Goal: Task Accomplishment & Management: Complete application form

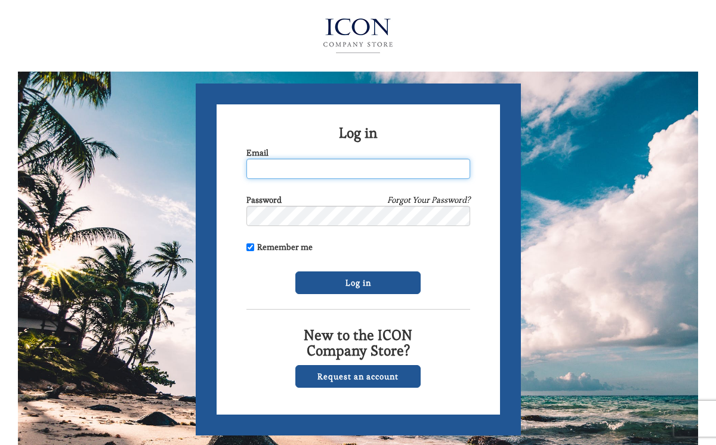
click at [286, 169] on input "Email" at bounding box center [359, 169] width 224 height 20
type input "[EMAIL_ADDRESS][DOMAIN_NAME]"
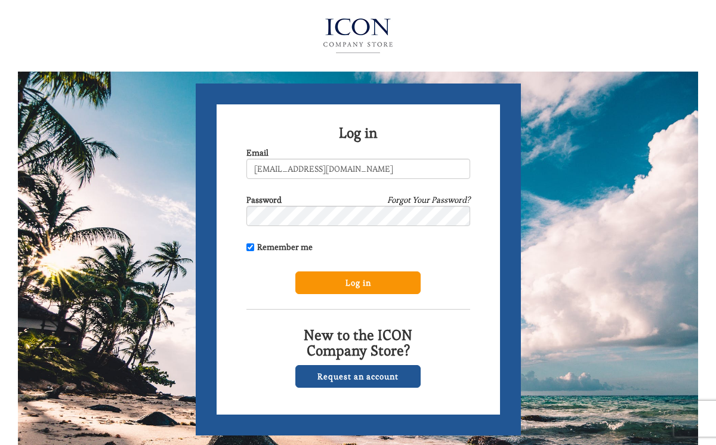
click at [349, 279] on input "Log in" at bounding box center [357, 283] width 125 height 23
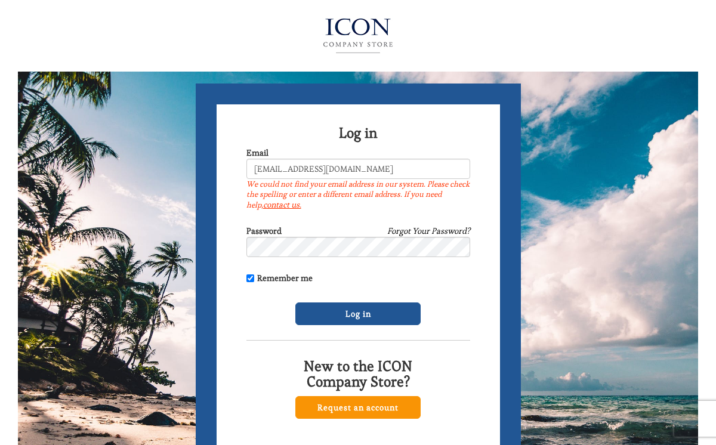
click at [371, 406] on link "Request an account" at bounding box center [357, 407] width 125 height 23
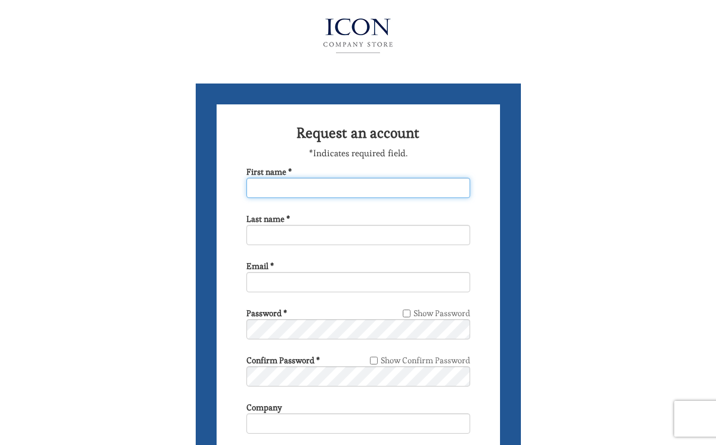
click at [285, 185] on input "First name *" at bounding box center [359, 188] width 224 height 20
type input "[PERSON_NAME]"
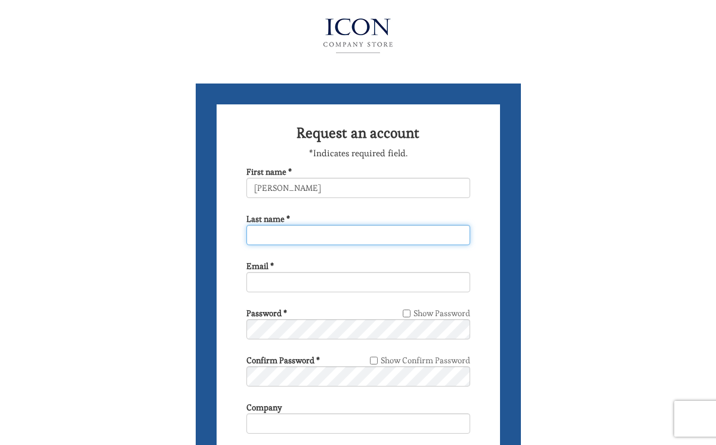
click at [276, 231] on input "Last name *" at bounding box center [359, 235] width 224 height 20
type input "Leaver"
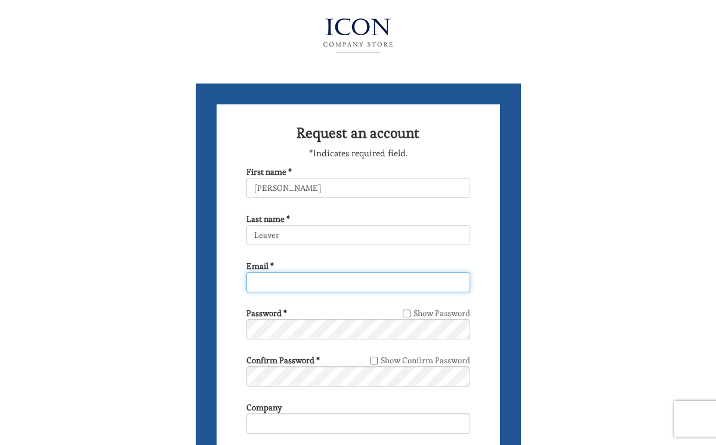
click at [270, 278] on input "Email *" at bounding box center [359, 282] width 224 height 20
click at [322, 284] on input "nevil533@a" at bounding box center [359, 282] width 224 height 20
click at [321, 283] on input "nevil533@a" at bounding box center [359, 282] width 224 height 20
type input "[EMAIL_ADDRESS][DOMAIN_NAME]"
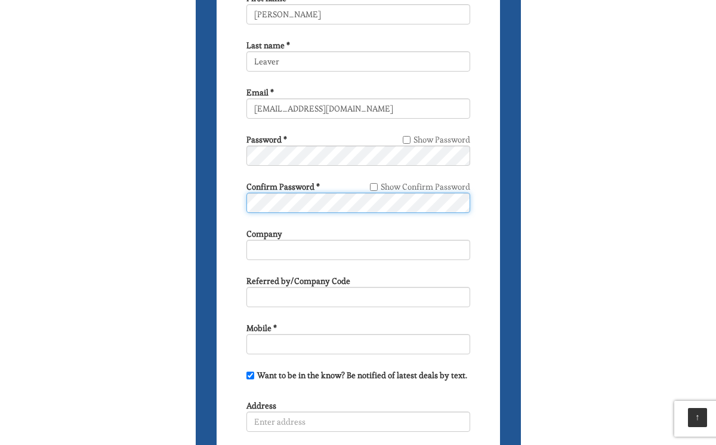
scroll to position [189, 0]
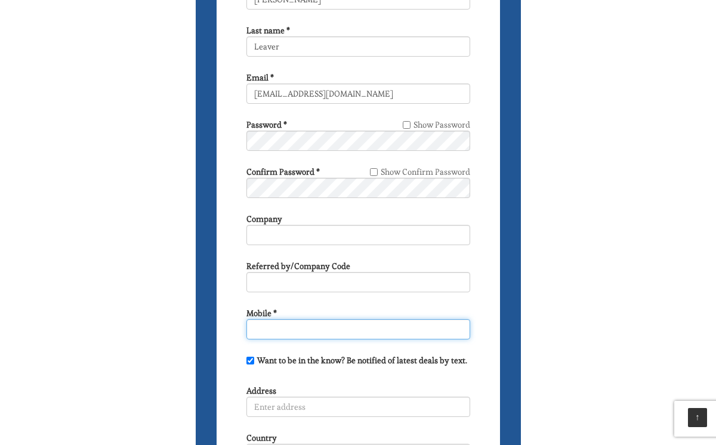
click at [281, 327] on input "Mobile *" at bounding box center [359, 329] width 224 height 20
type input "6"
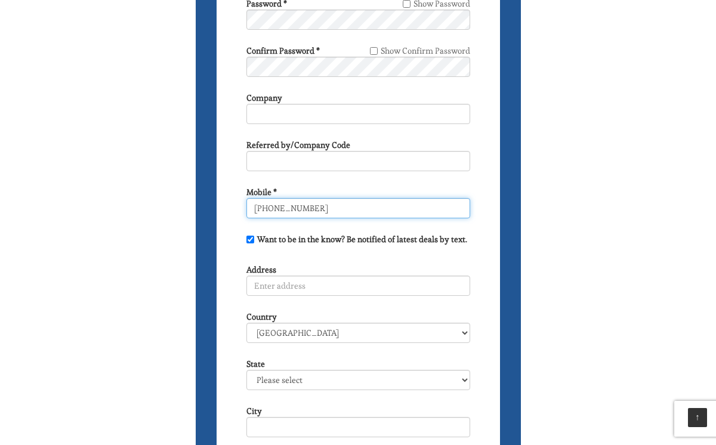
scroll to position [326, 0]
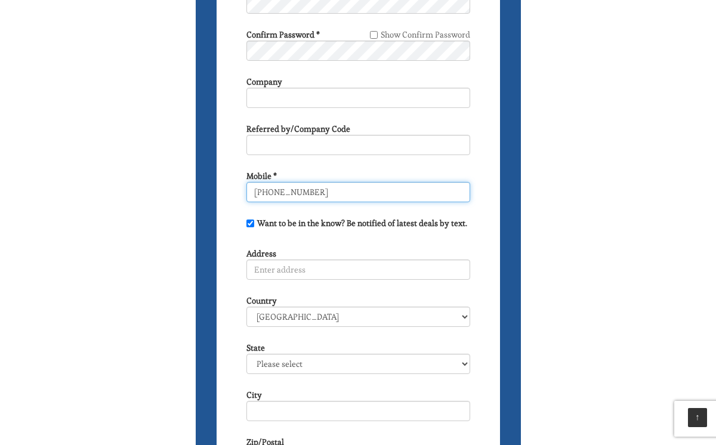
type input "[PHONE_NUMBER]"
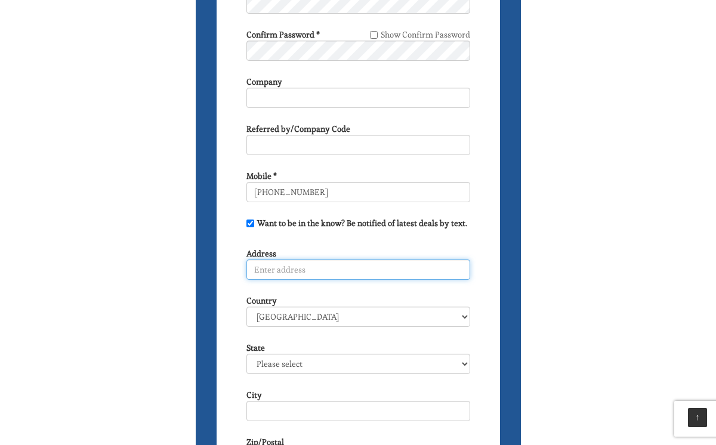
click at [297, 266] on input "Address" at bounding box center [359, 270] width 224 height 20
type input "[STREET_ADDRESS][PERSON_NAME]"
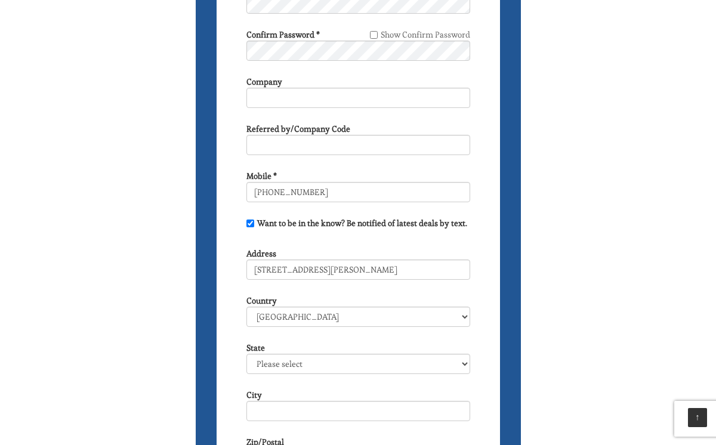
select select "FL"
type input "The Villages"
type input "32163"
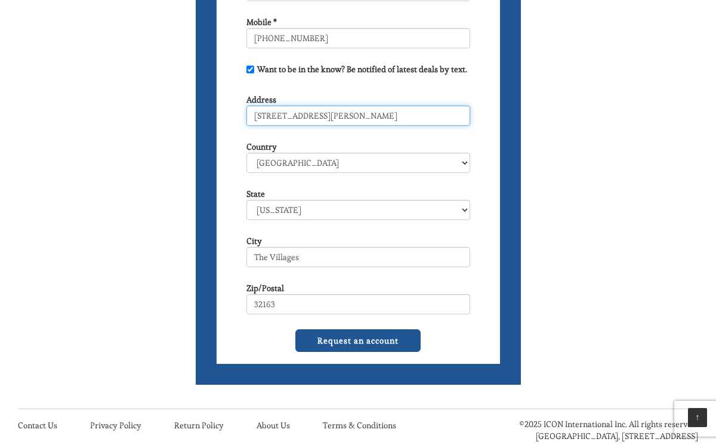
scroll to position [495, 0]
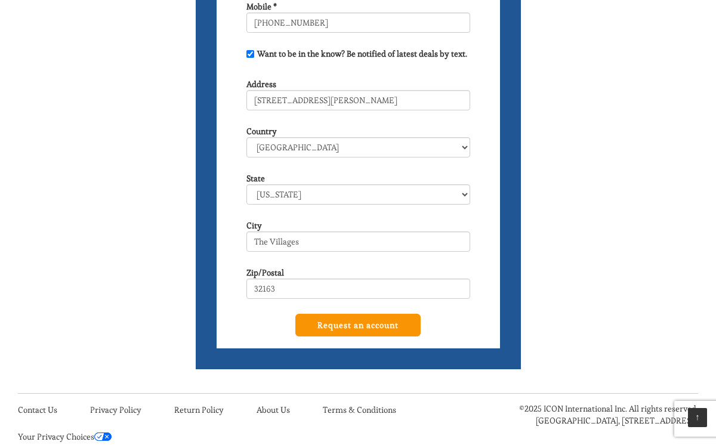
click at [359, 321] on input "Request an account" at bounding box center [357, 325] width 125 height 23
